Goal: Navigation & Orientation: Find specific page/section

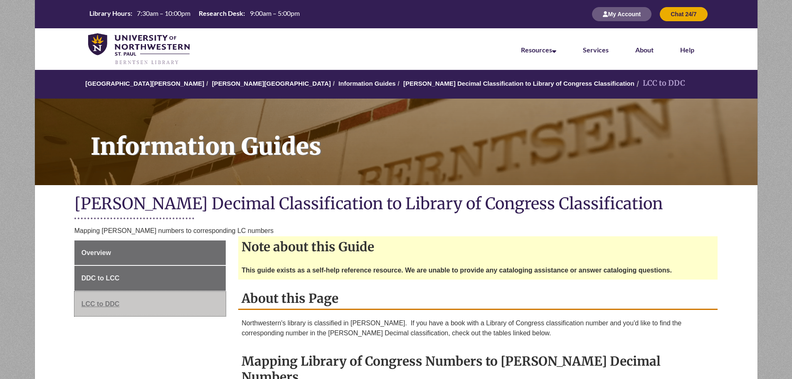
click at [106, 303] on span "LCC to DDC" at bounding box center [101, 303] width 38 height 7
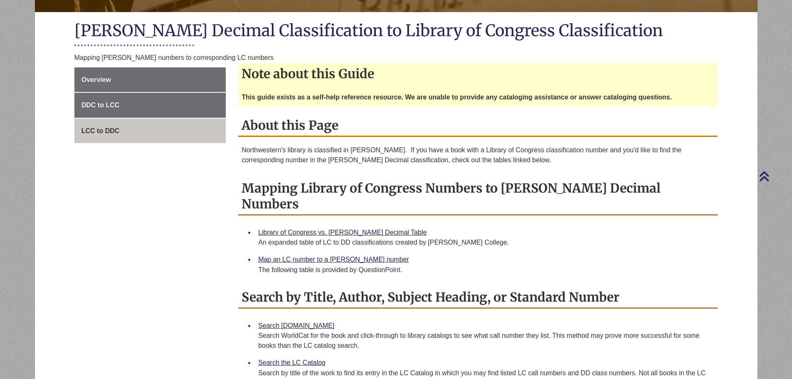
scroll to position [125, 0]
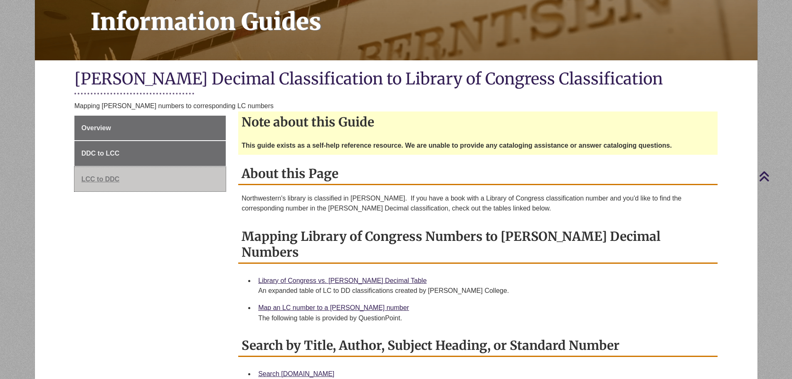
click at [104, 181] on span "LCC to DDC" at bounding box center [101, 179] width 38 height 7
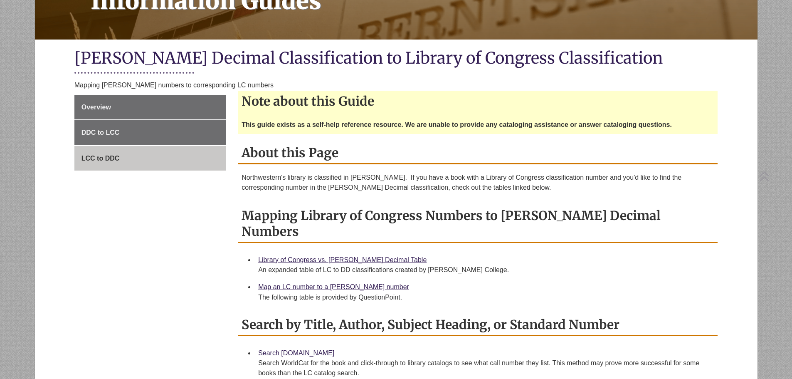
scroll to position [166, 0]
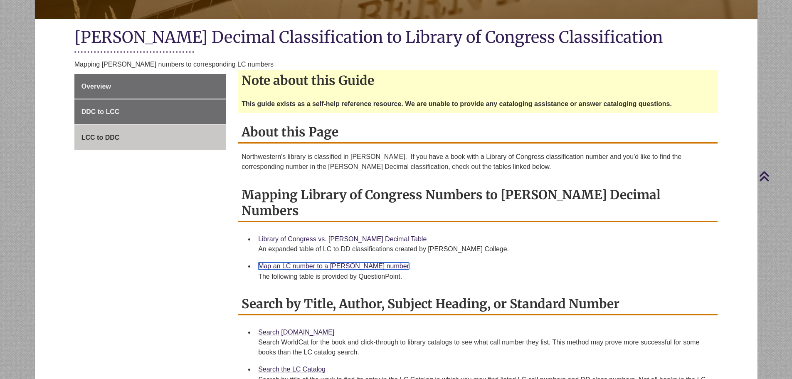
click at [319, 262] on link "Map an LC number to a [PERSON_NAME] number" at bounding box center [333, 265] width 151 height 7
